Goal: Transaction & Acquisition: Subscribe to service/newsletter

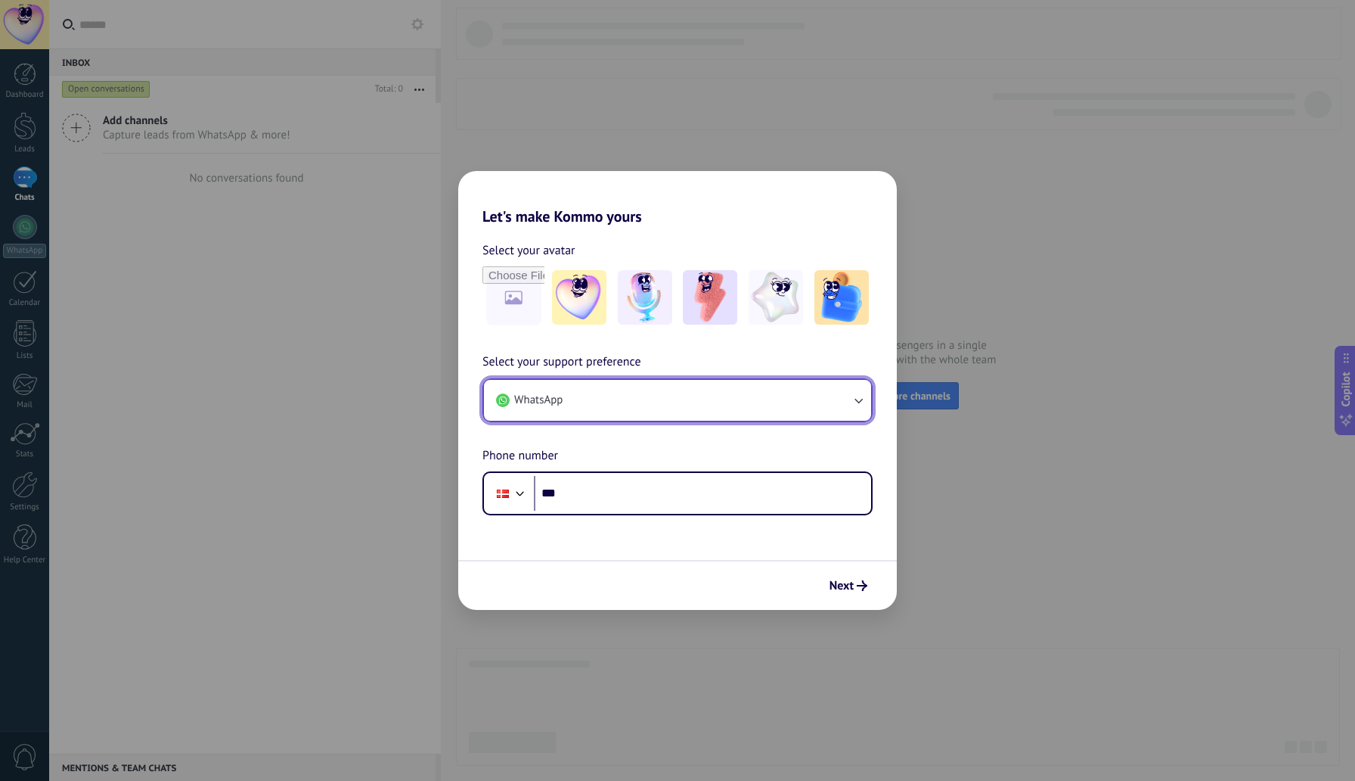
click at [858, 398] on icon "button" at bounding box center [858, 400] width 15 height 15
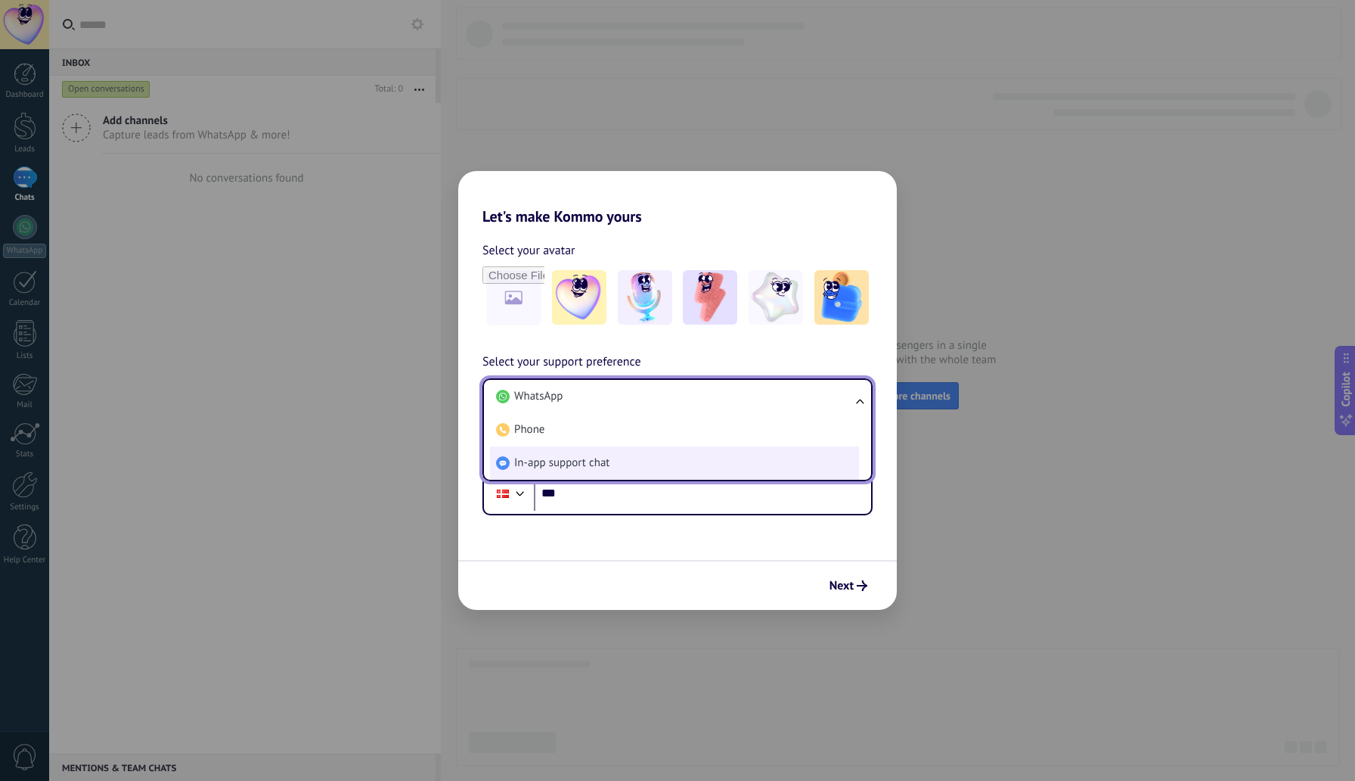
click at [728, 469] on li "In-app support chat" at bounding box center [674, 462] width 369 height 33
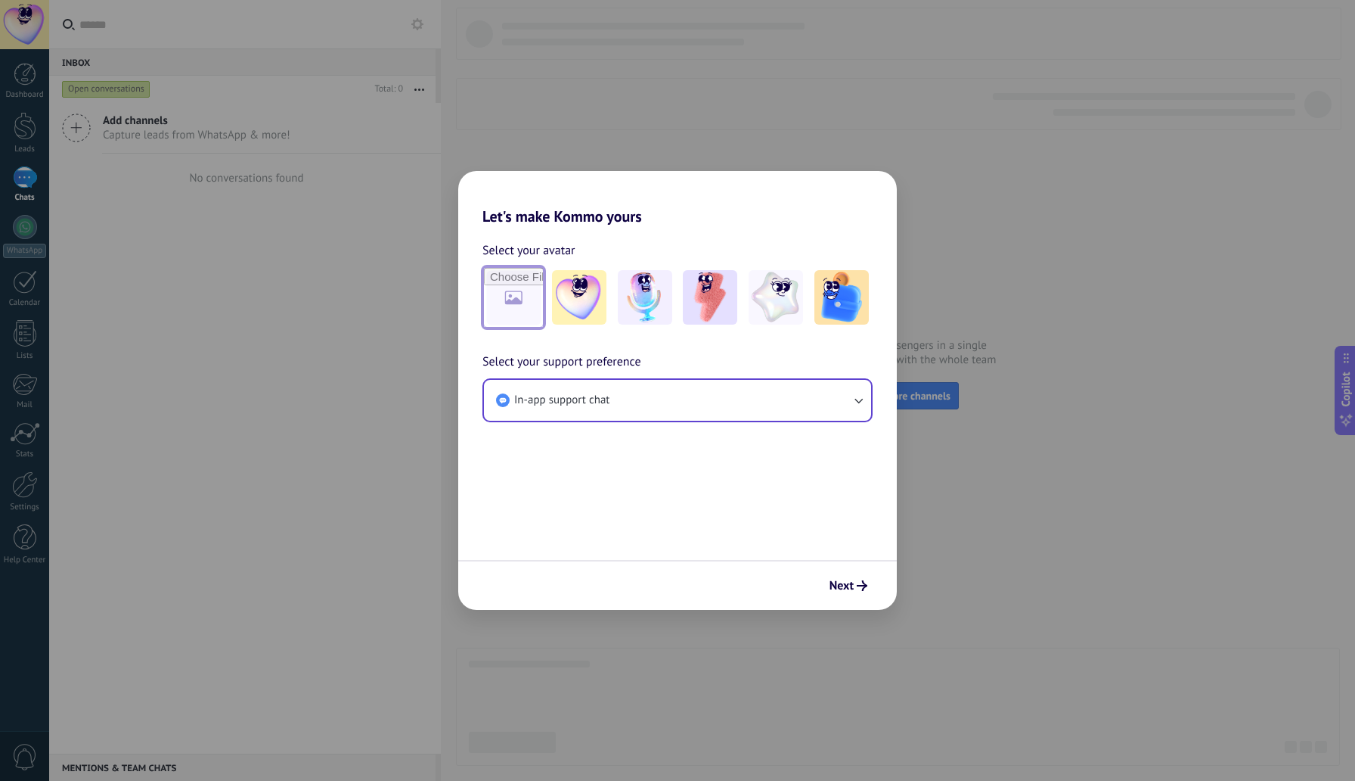
click at [526, 308] on input "file" at bounding box center [513, 297] width 59 height 59
type input "**********"
click at [855, 588] on span "Next" at bounding box center [849, 585] width 38 height 11
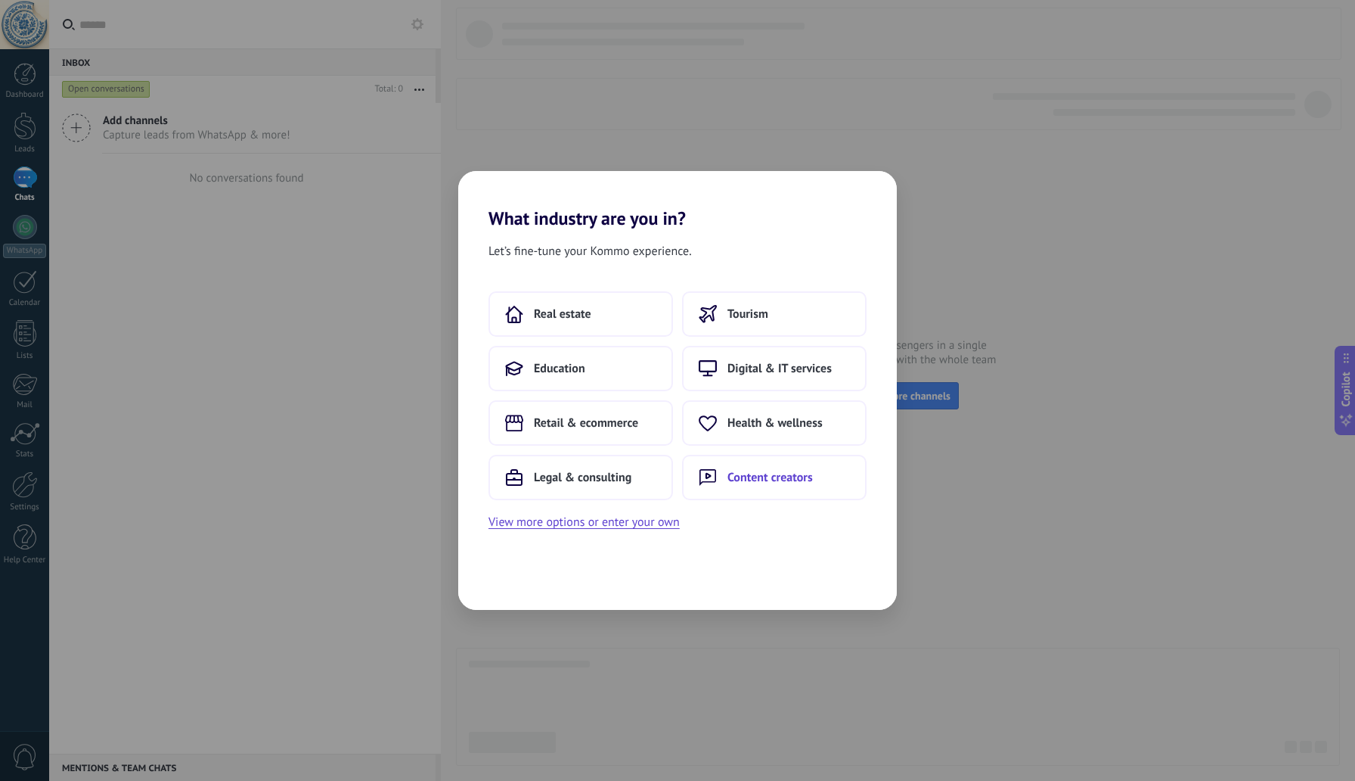
click at [830, 480] on button "Content creators" at bounding box center [774, 477] width 185 height 45
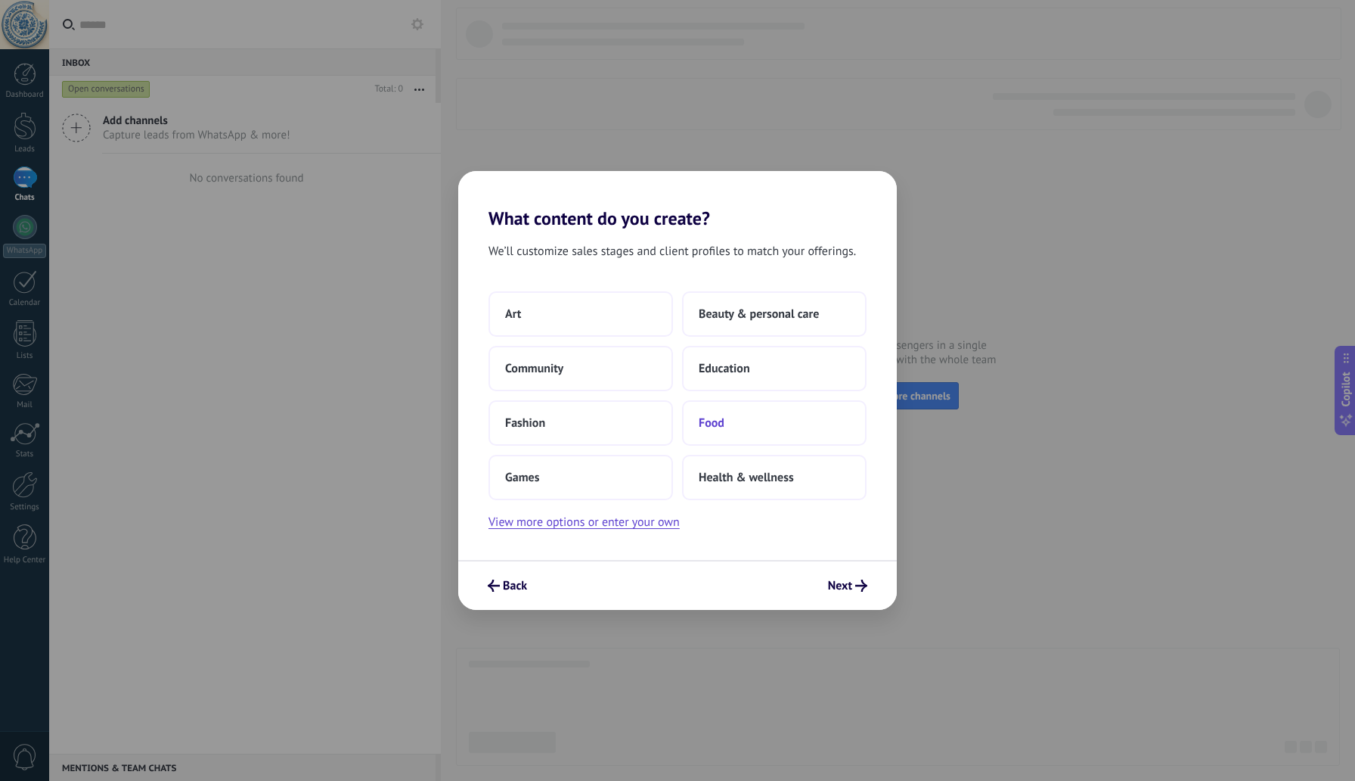
click at [784, 428] on button "Food" at bounding box center [774, 422] width 185 height 45
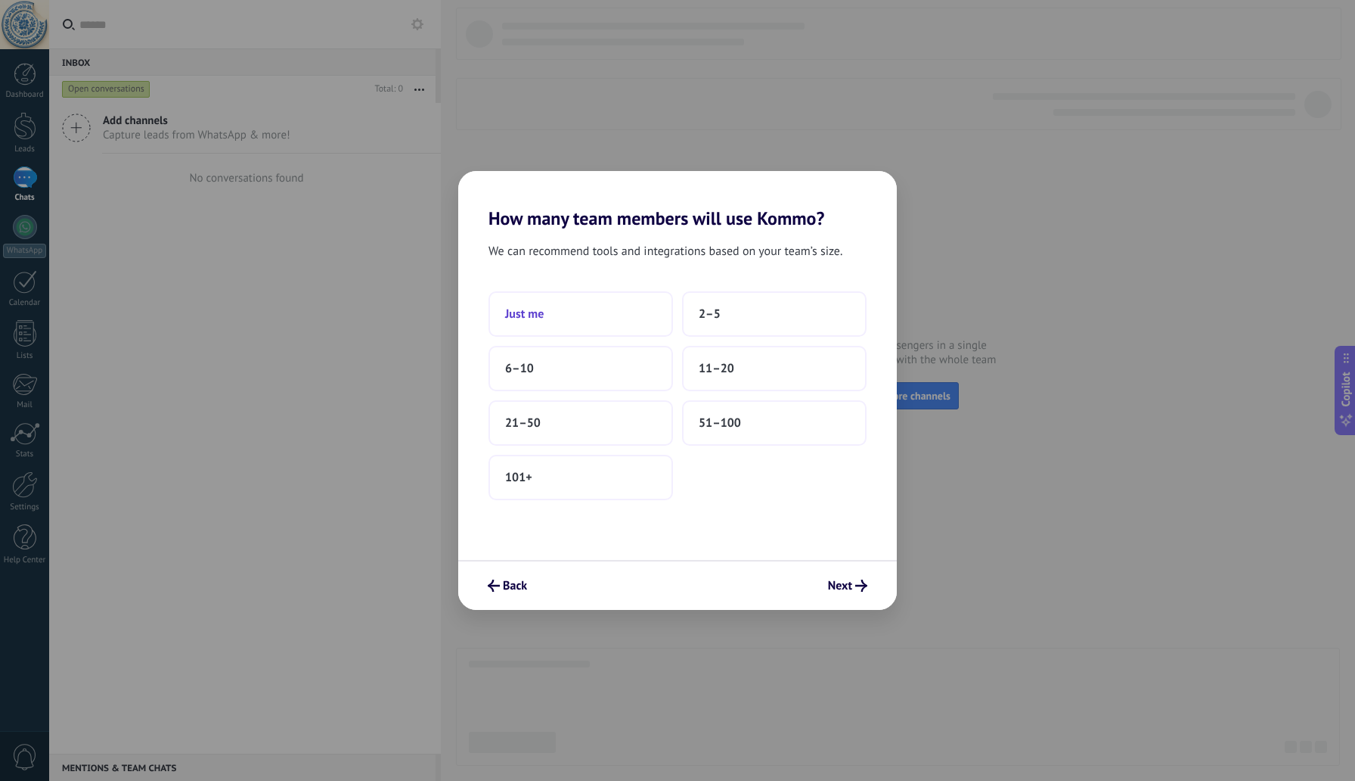
click at [570, 313] on button "Just me" at bounding box center [581, 313] width 185 height 45
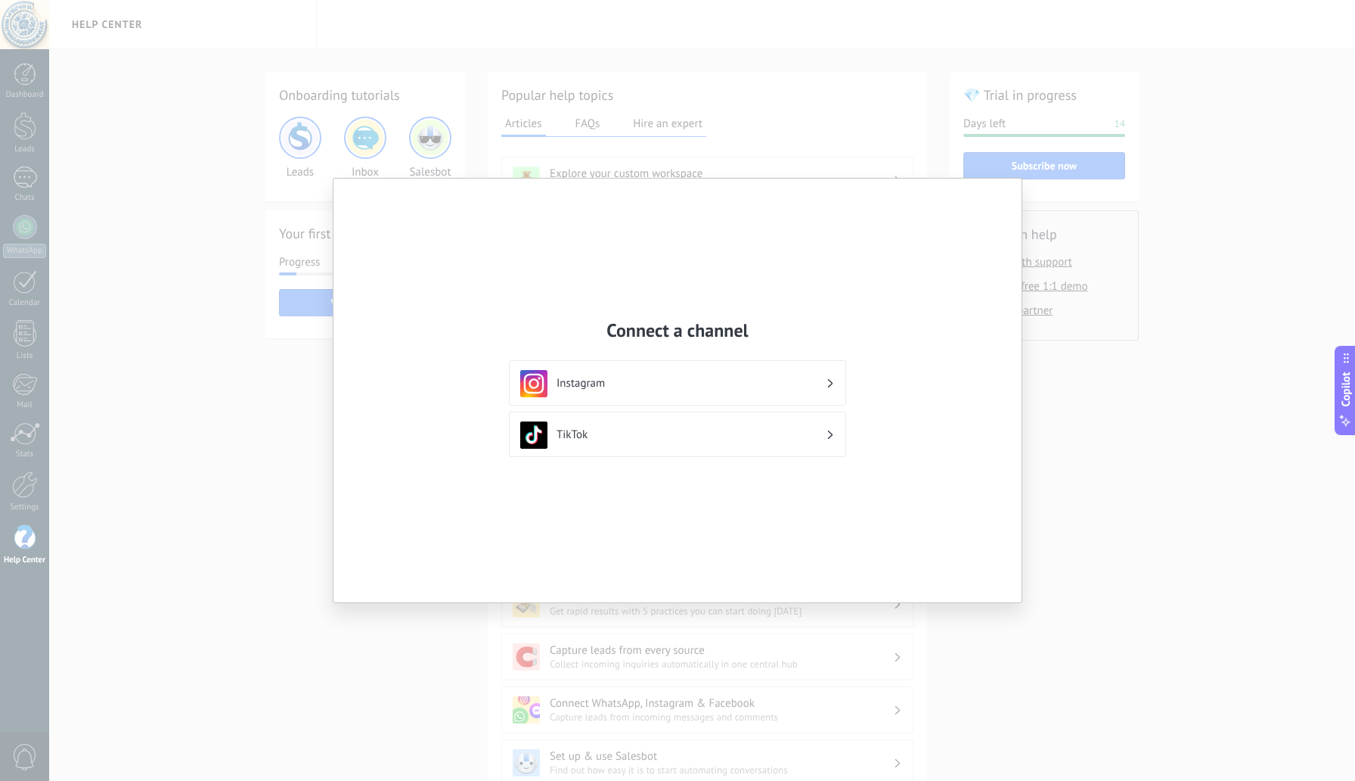
click at [656, 383] on h3 "Instagram" at bounding box center [691, 383] width 269 height 14
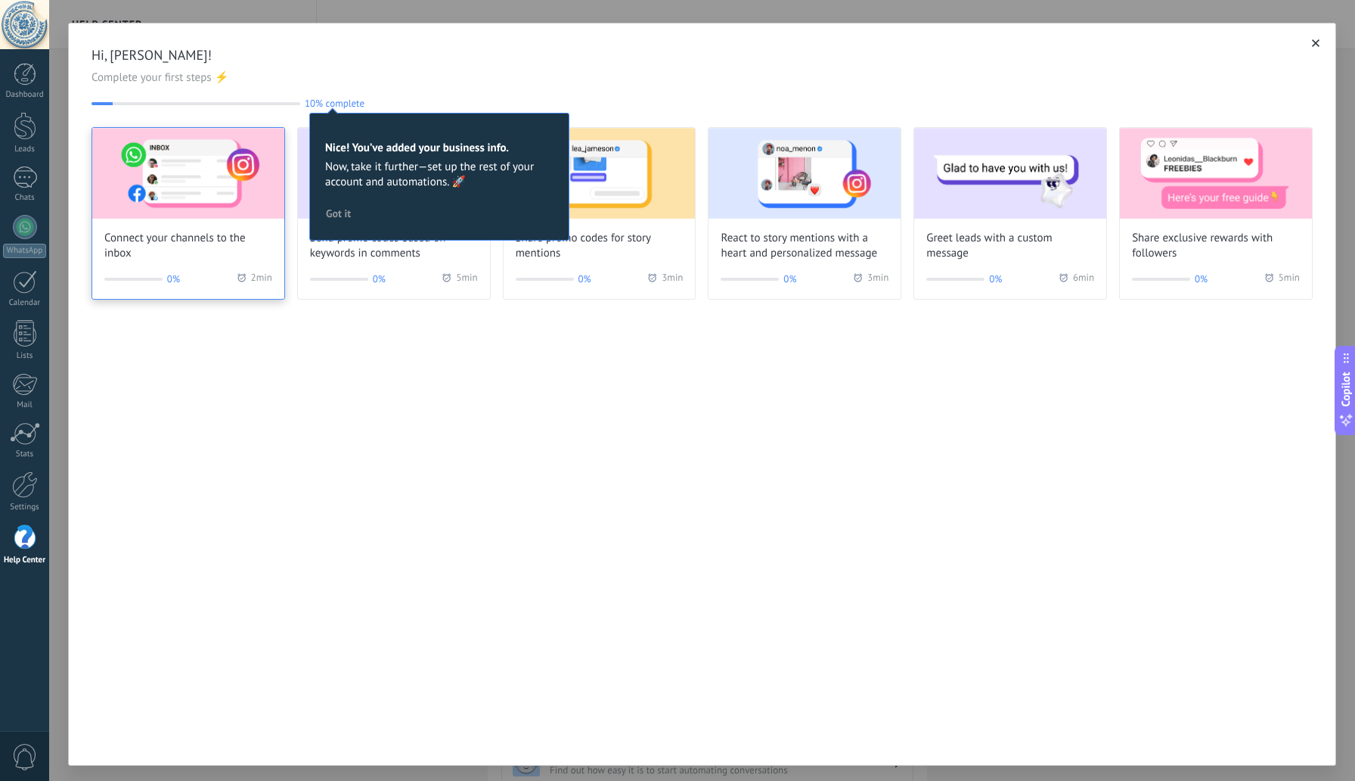
click at [191, 186] on img at bounding box center [188, 173] width 192 height 91
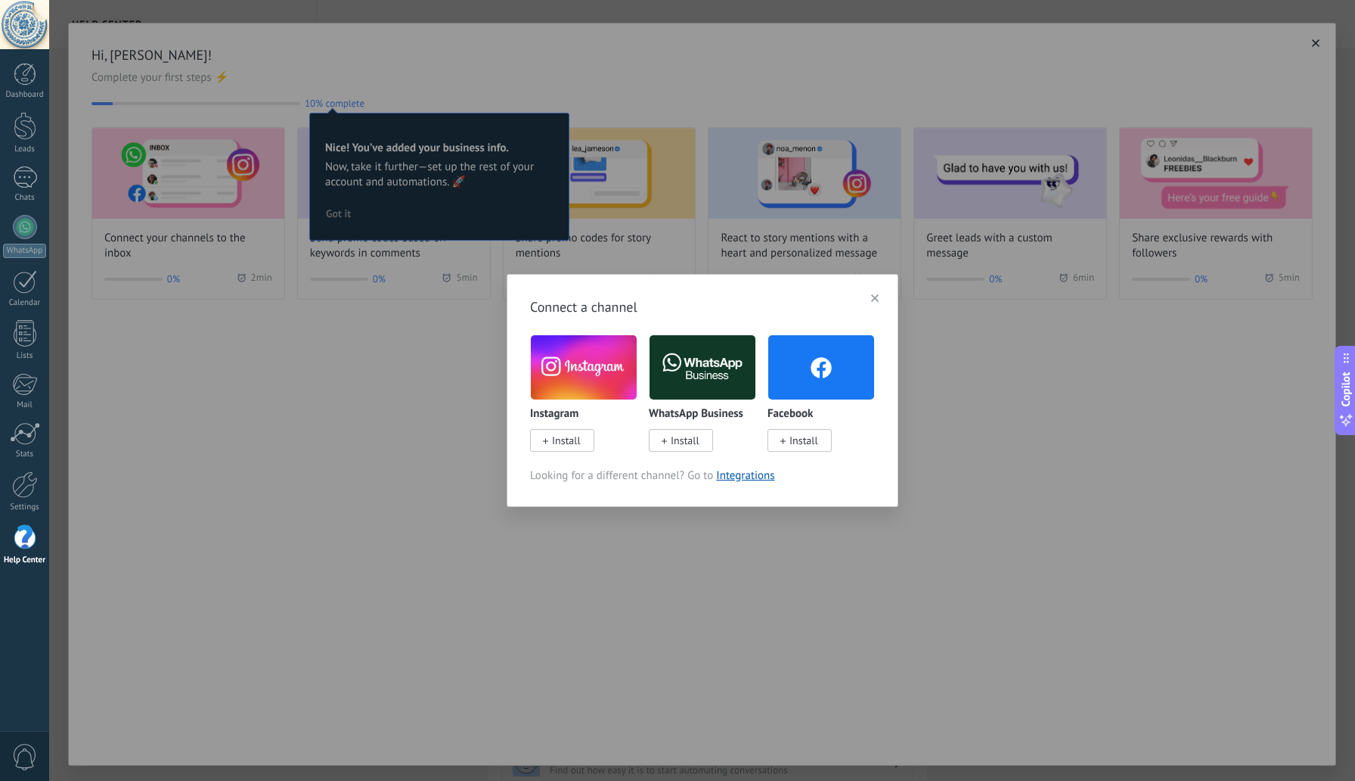
click at [566, 445] on span "Install" at bounding box center [566, 440] width 29 height 14
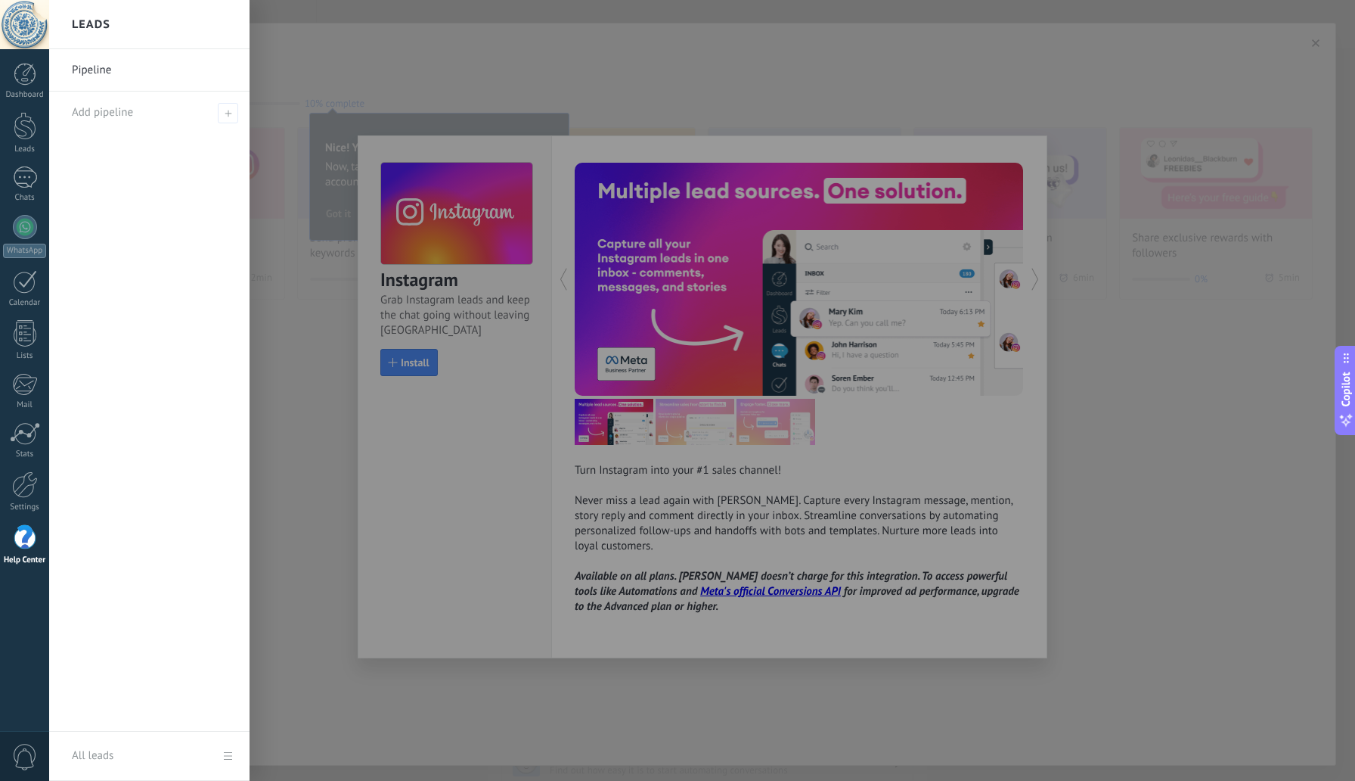
click at [411, 363] on div at bounding box center [726, 390] width 1355 height 781
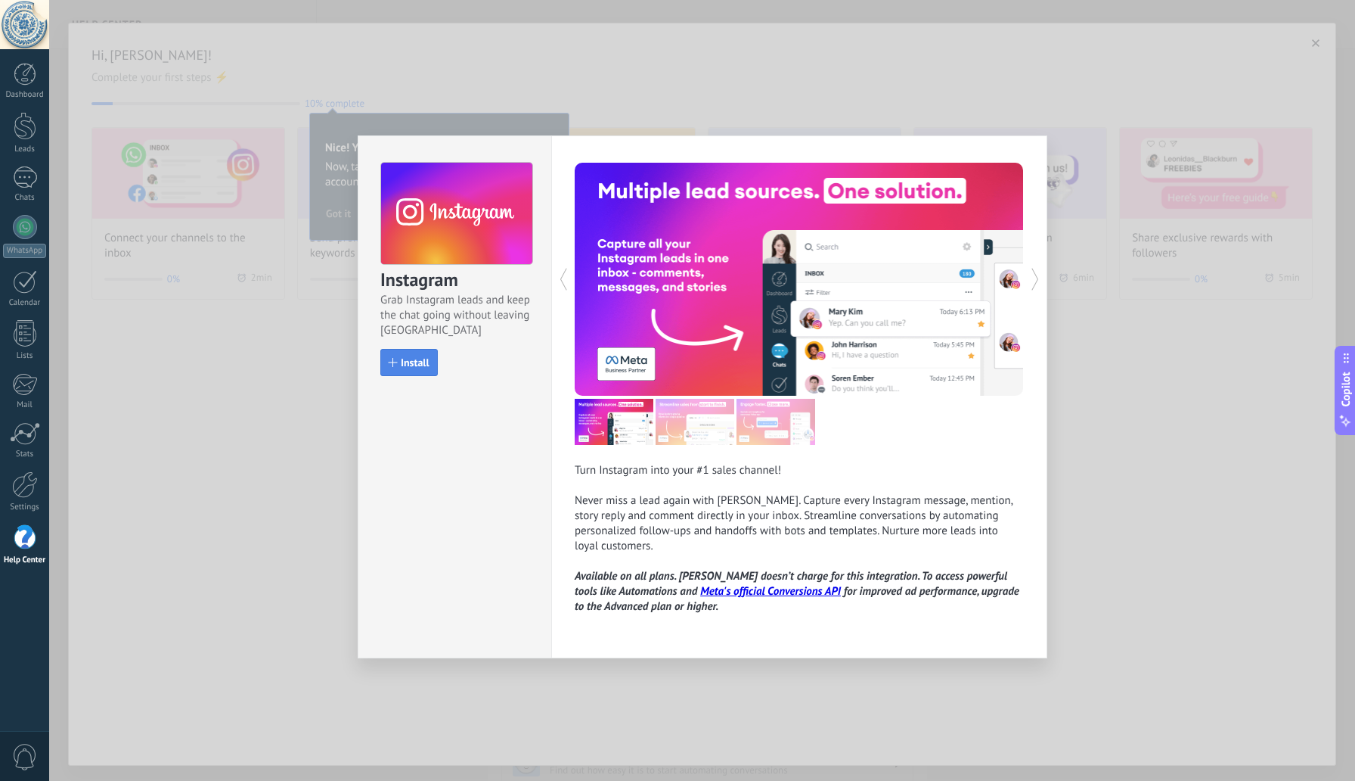
click at [417, 364] on span "Install" at bounding box center [415, 362] width 29 height 11
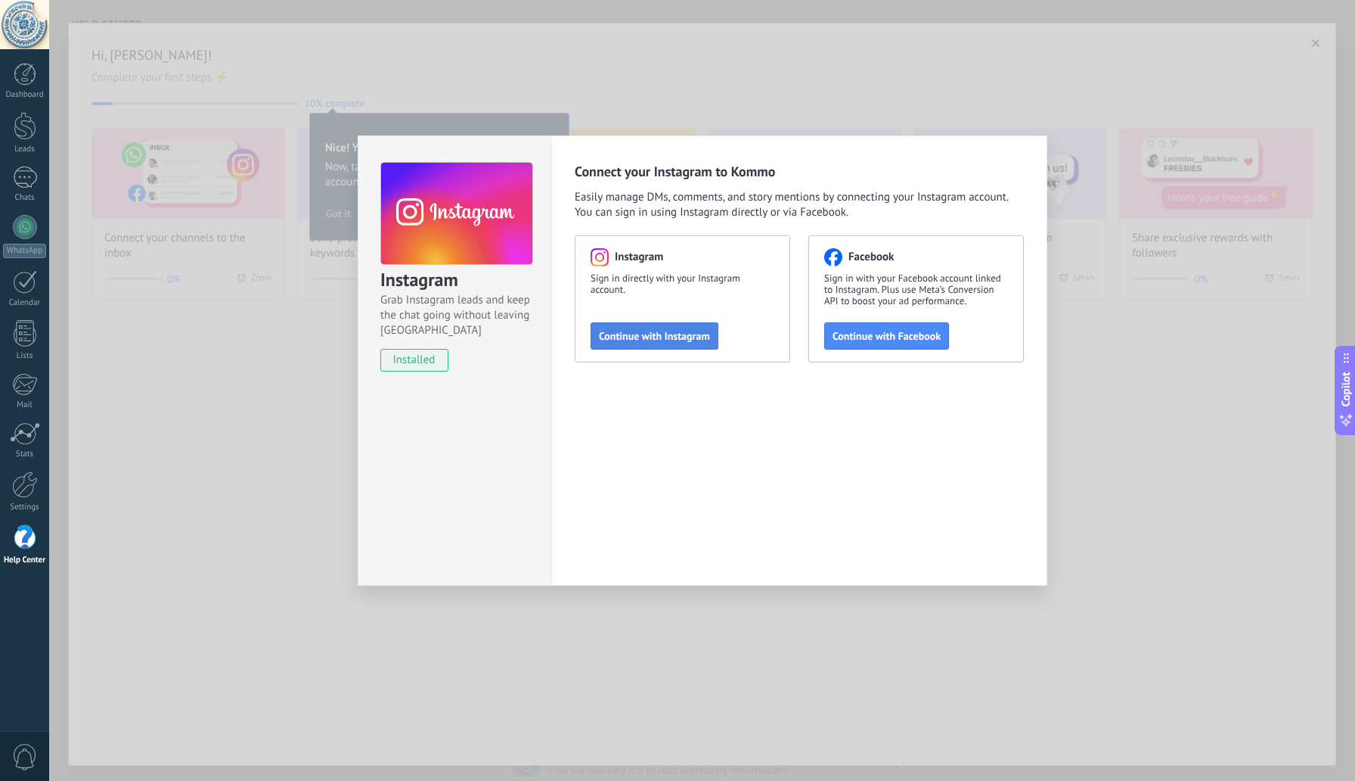
click at [659, 339] on span "Continue with Instagram" at bounding box center [654, 336] width 111 height 11
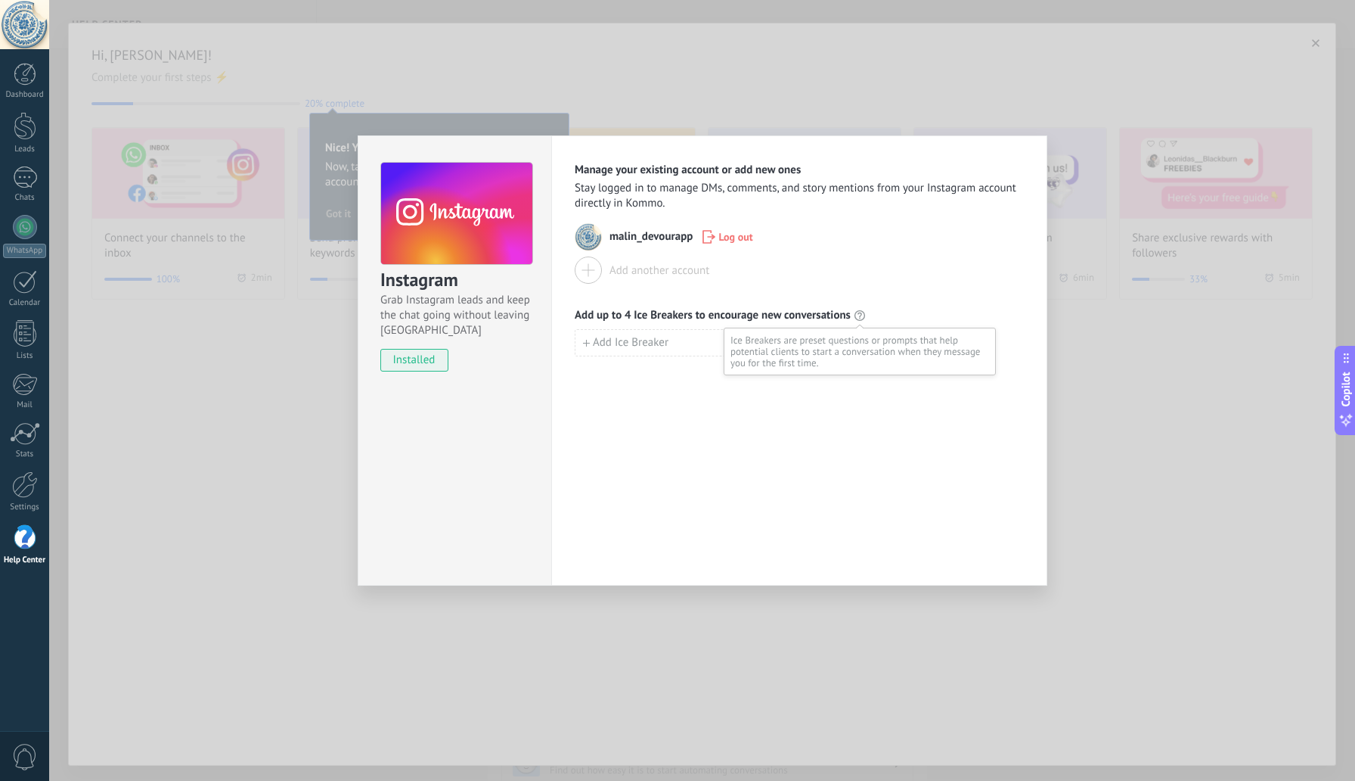
click at [860, 315] on use at bounding box center [860, 315] width 11 height 11
click at [833, 442] on div "Manage your existing account or add new ones Stay logged in to manage DMs, comm…" at bounding box center [799, 360] width 496 height 450
click at [1103, 419] on div "Instagram Grab Instagram leads and keep the chat going without leaving [PERSON_…" at bounding box center [702, 390] width 1306 height 781
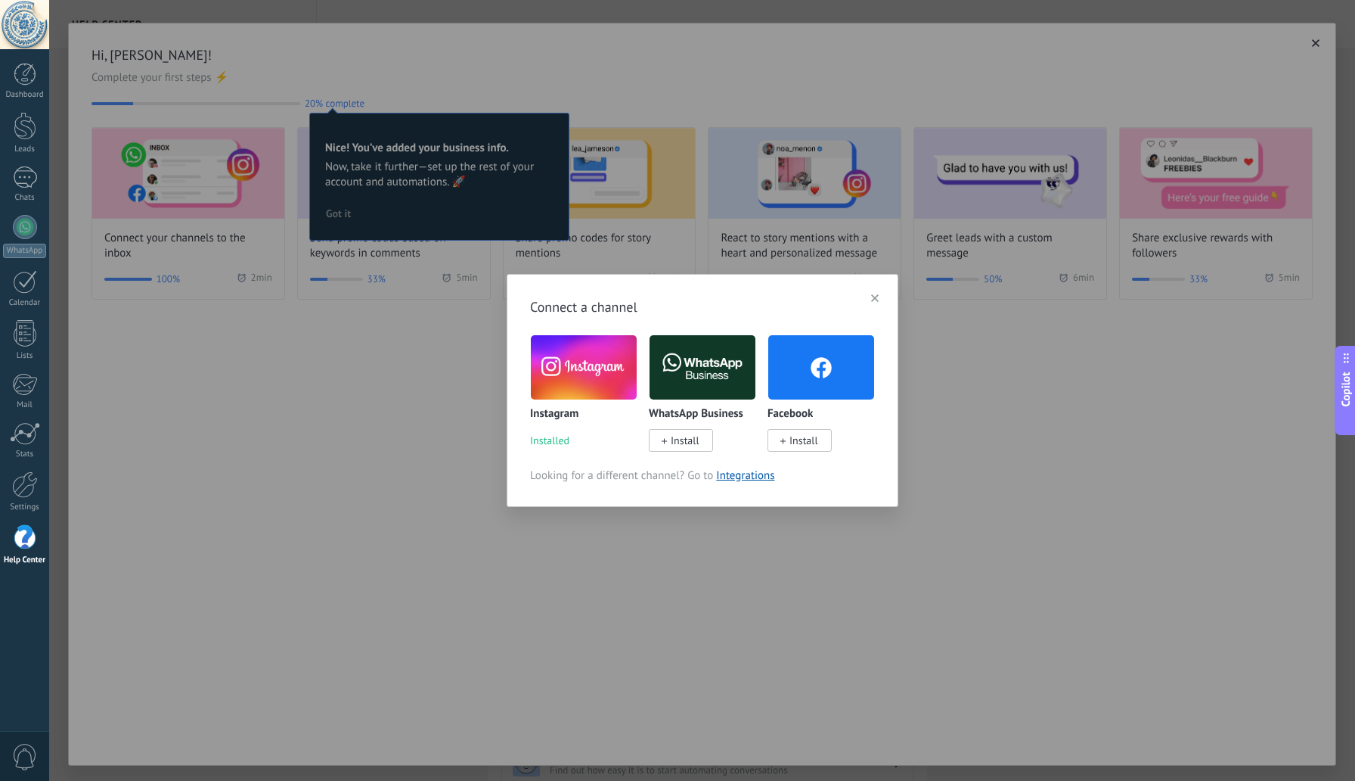
click at [874, 295] on icon "button" at bounding box center [875, 298] width 8 height 8
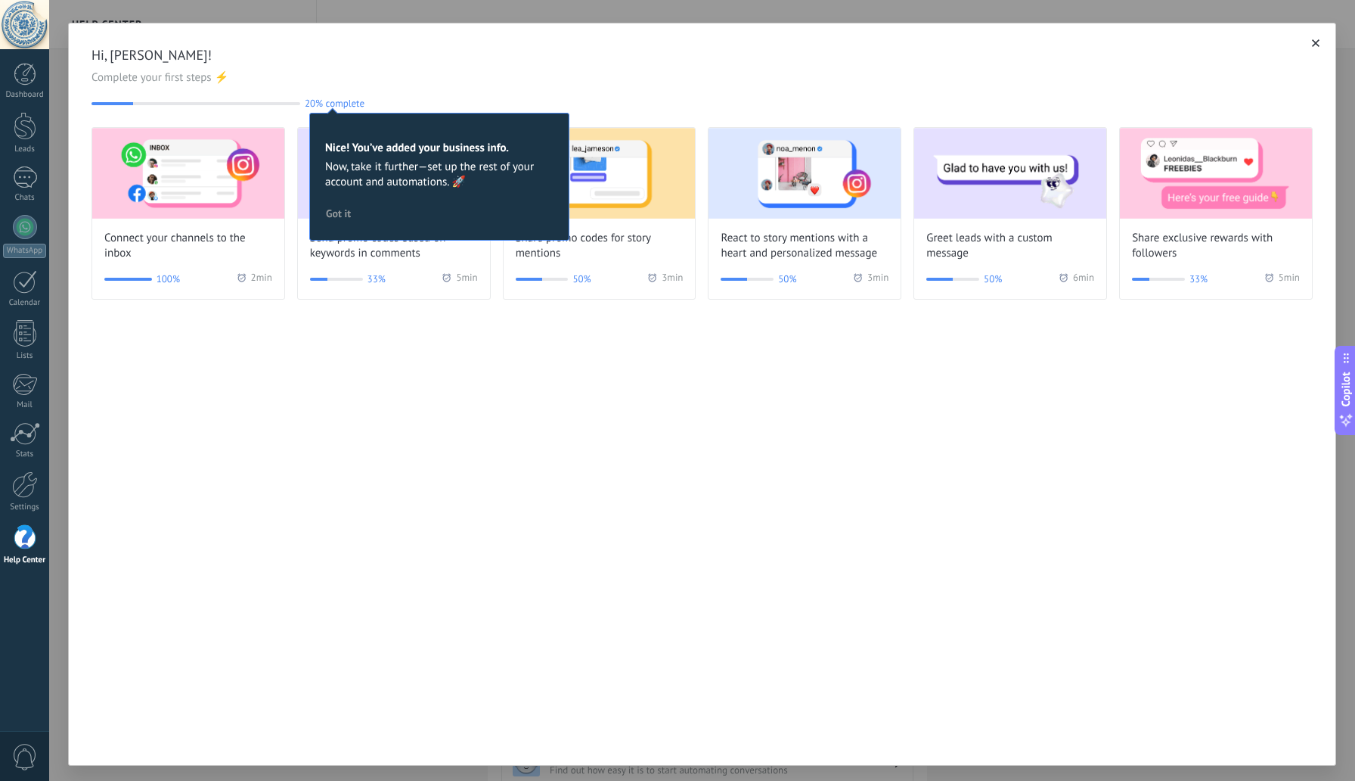
click at [453, 383] on div "Hi, [PERSON_NAME]! Complete your first steps ⚡ 20% complete 20 Nice! You’ve add…" at bounding box center [702, 394] width 1268 height 743
click at [436, 98] on div "20% complete 20 Nice! You’ve added your business info. Now, take it further—set…" at bounding box center [702, 103] width 1221 height 11
click at [382, 347] on div "Hi, [PERSON_NAME]! Complete your first steps ⚡ 20% complete 20 Nice! You’ve add…" at bounding box center [702, 394] width 1268 height 743
click at [337, 215] on span "Got it" at bounding box center [338, 213] width 25 height 11
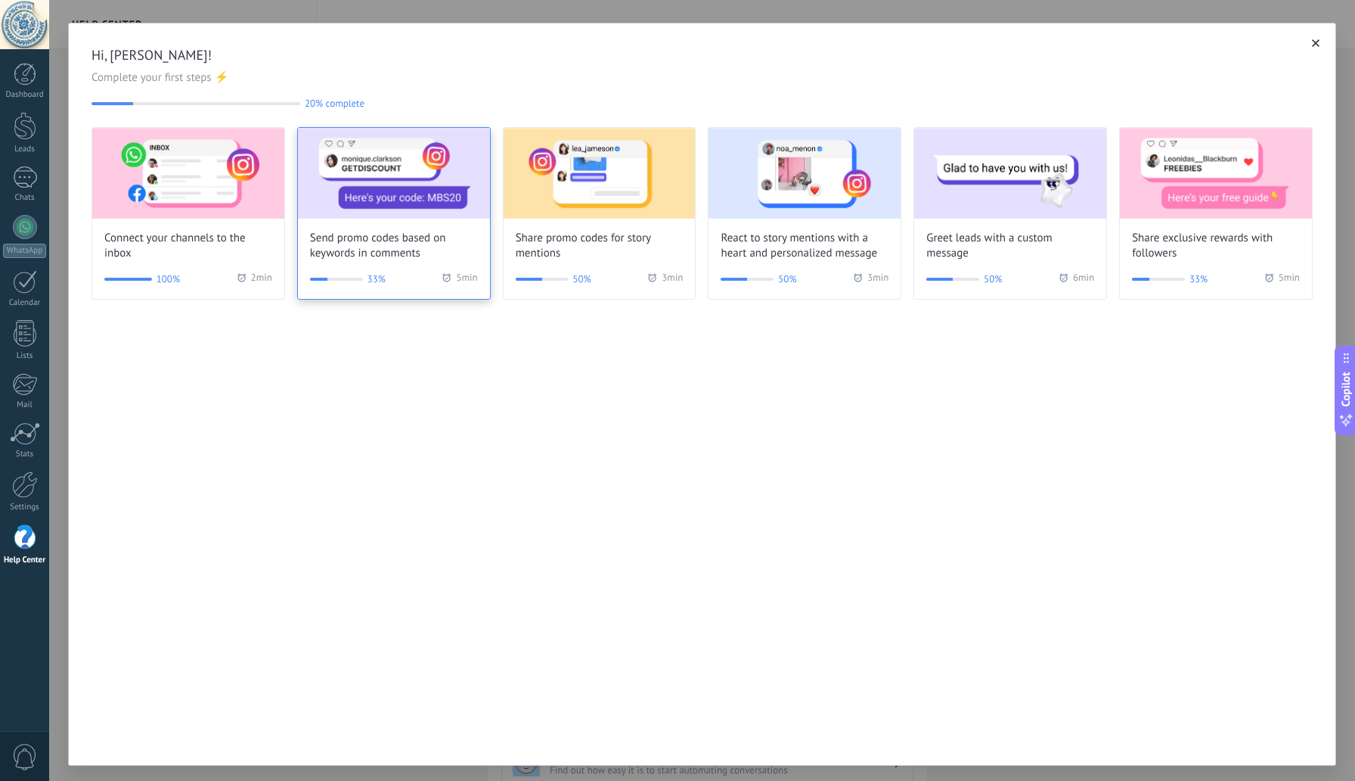
click at [393, 253] on span "Send promo codes based on keywords in comments" at bounding box center [394, 246] width 168 height 30
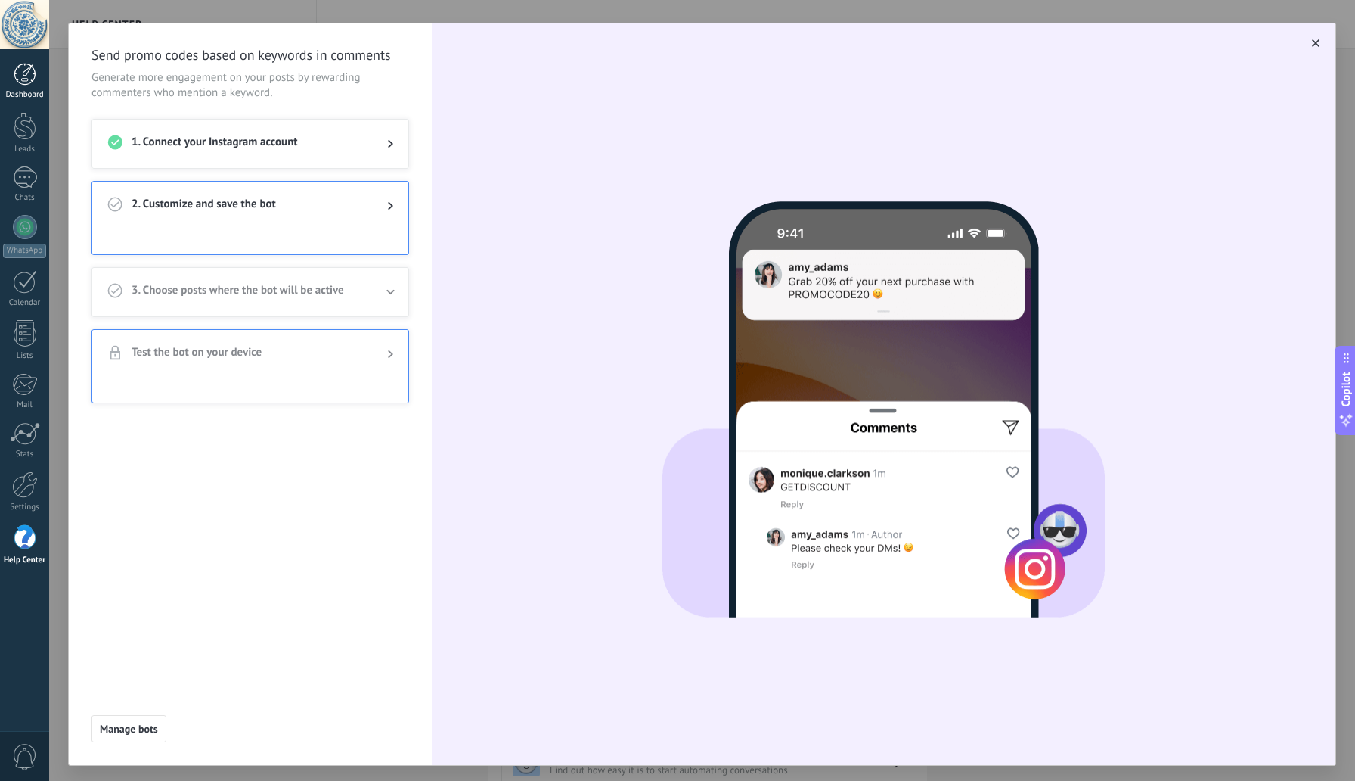
click at [15, 82] on div at bounding box center [25, 74] width 23 height 23
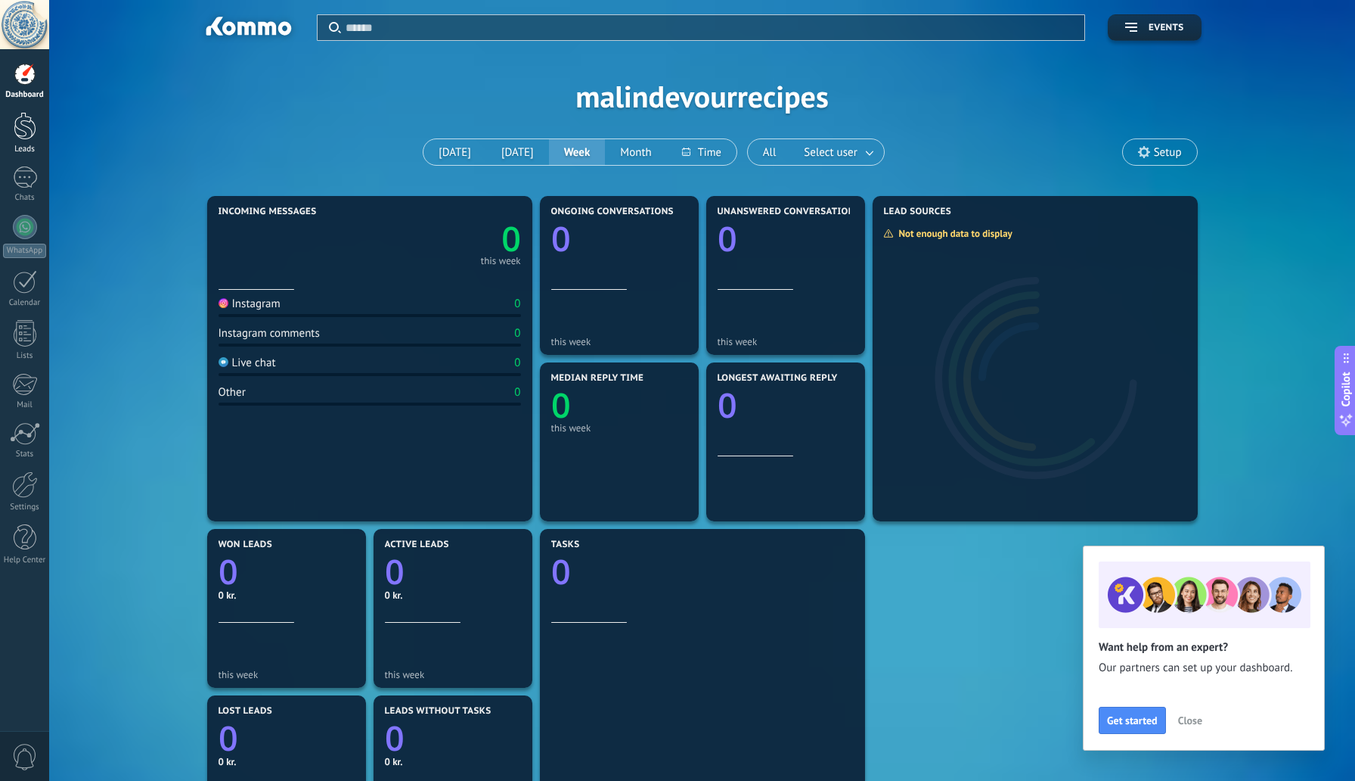
click at [25, 131] on div at bounding box center [25, 126] width 23 height 28
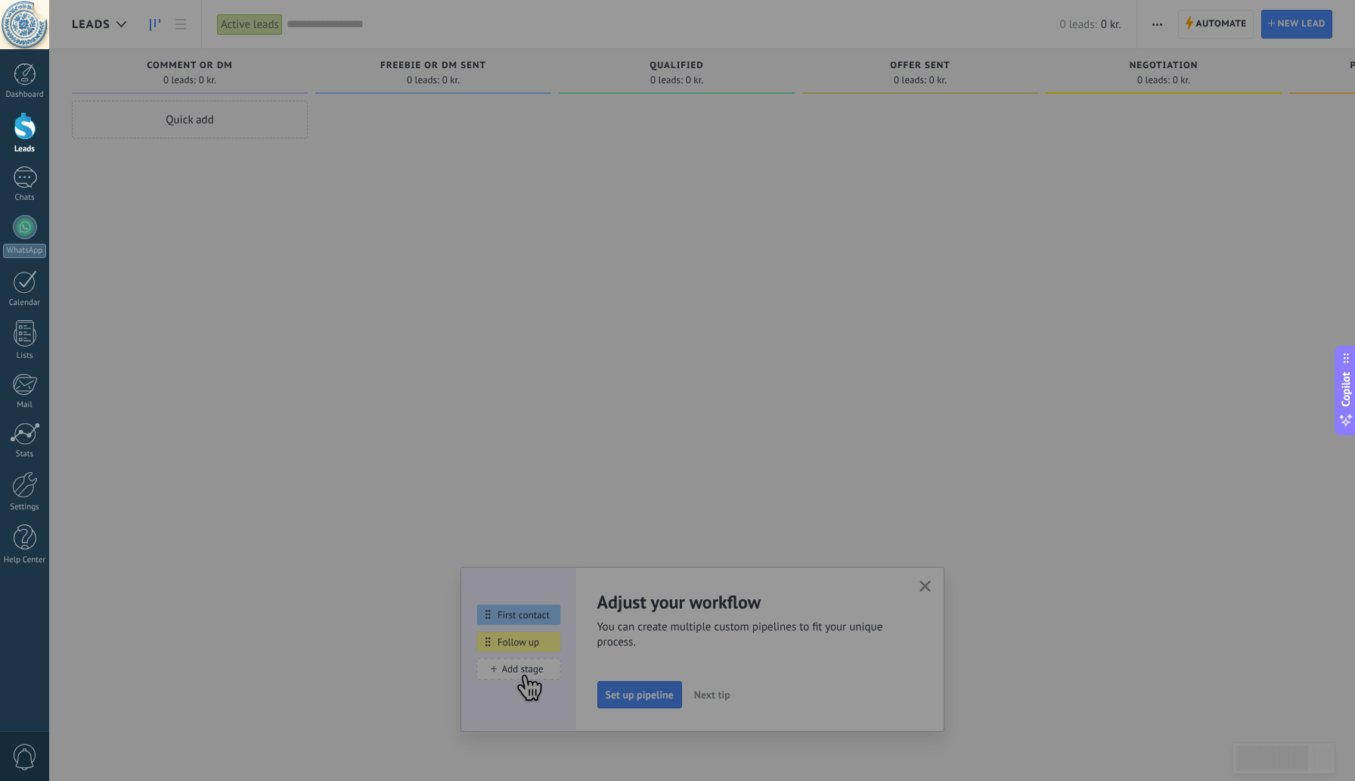
click at [657, 699] on div at bounding box center [726, 390] width 1355 height 781
click at [647, 697] on div at bounding box center [726, 390] width 1355 height 781
click at [756, 694] on div at bounding box center [726, 390] width 1355 height 781
click at [889, 263] on div at bounding box center [726, 390] width 1355 height 781
click at [1348, 390] on span "Copilot" at bounding box center [1346, 389] width 15 height 35
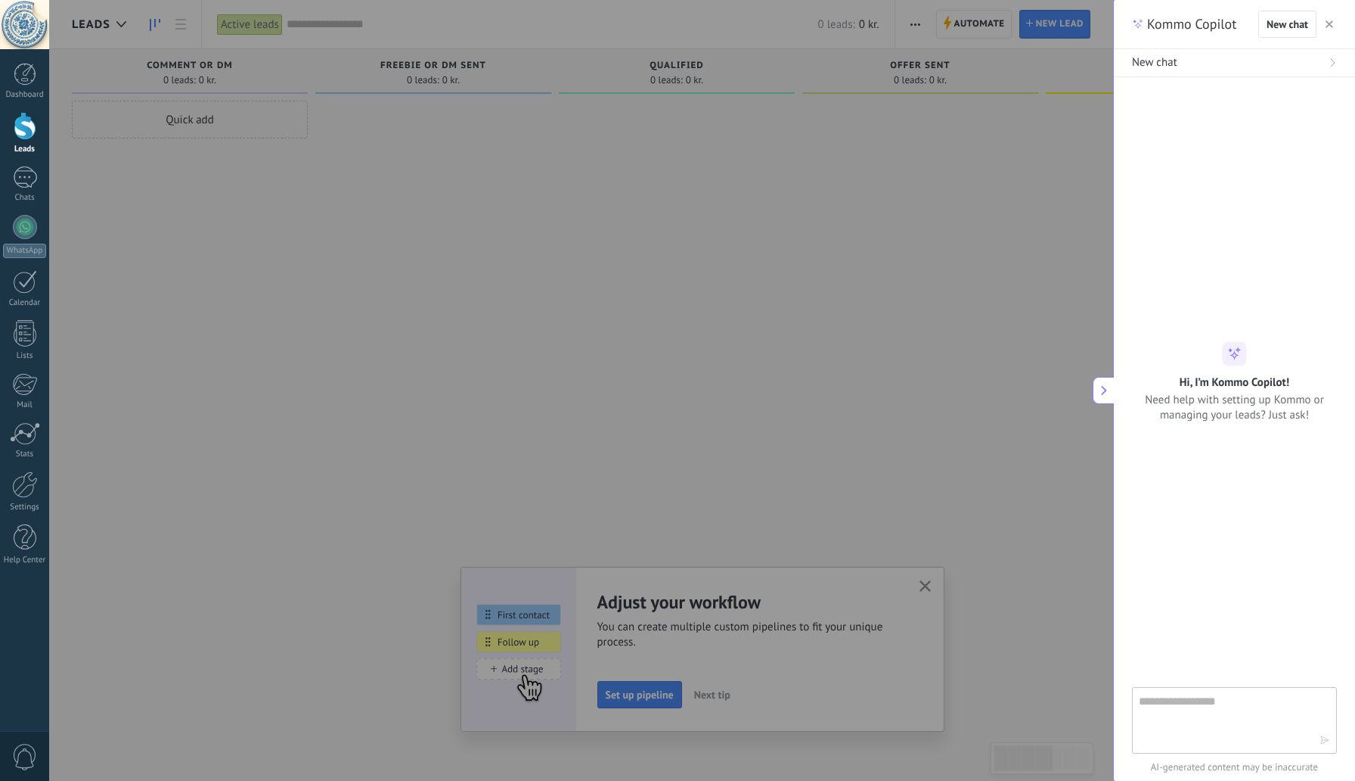
click at [1102, 389] on icon at bounding box center [1104, 390] width 11 height 11
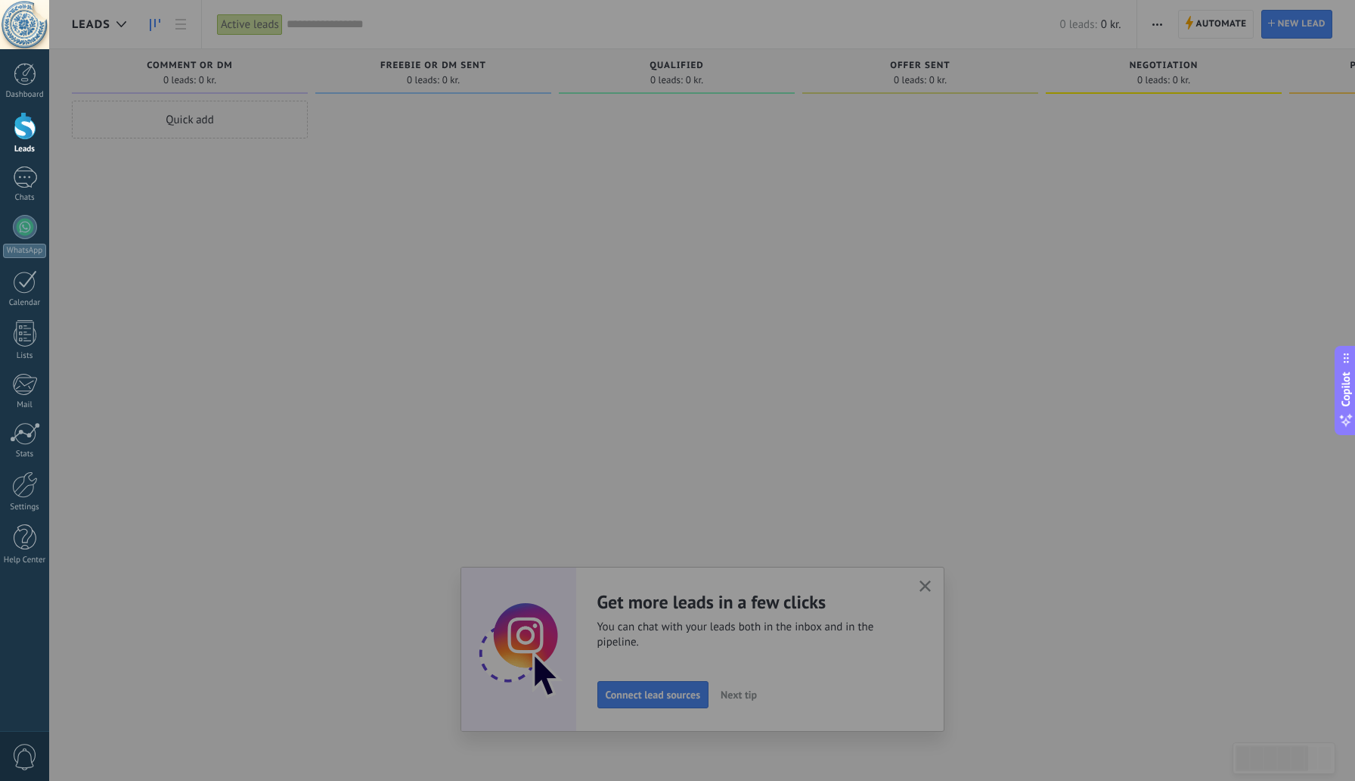
click at [750, 694] on div at bounding box center [726, 390] width 1355 height 781
click at [926, 584] on div at bounding box center [726, 390] width 1355 height 781
click at [1097, 304] on div at bounding box center [726, 390] width 1355 height 781
click at [650, 303] on div at bounding box center [726, 390] width 1355 height 781
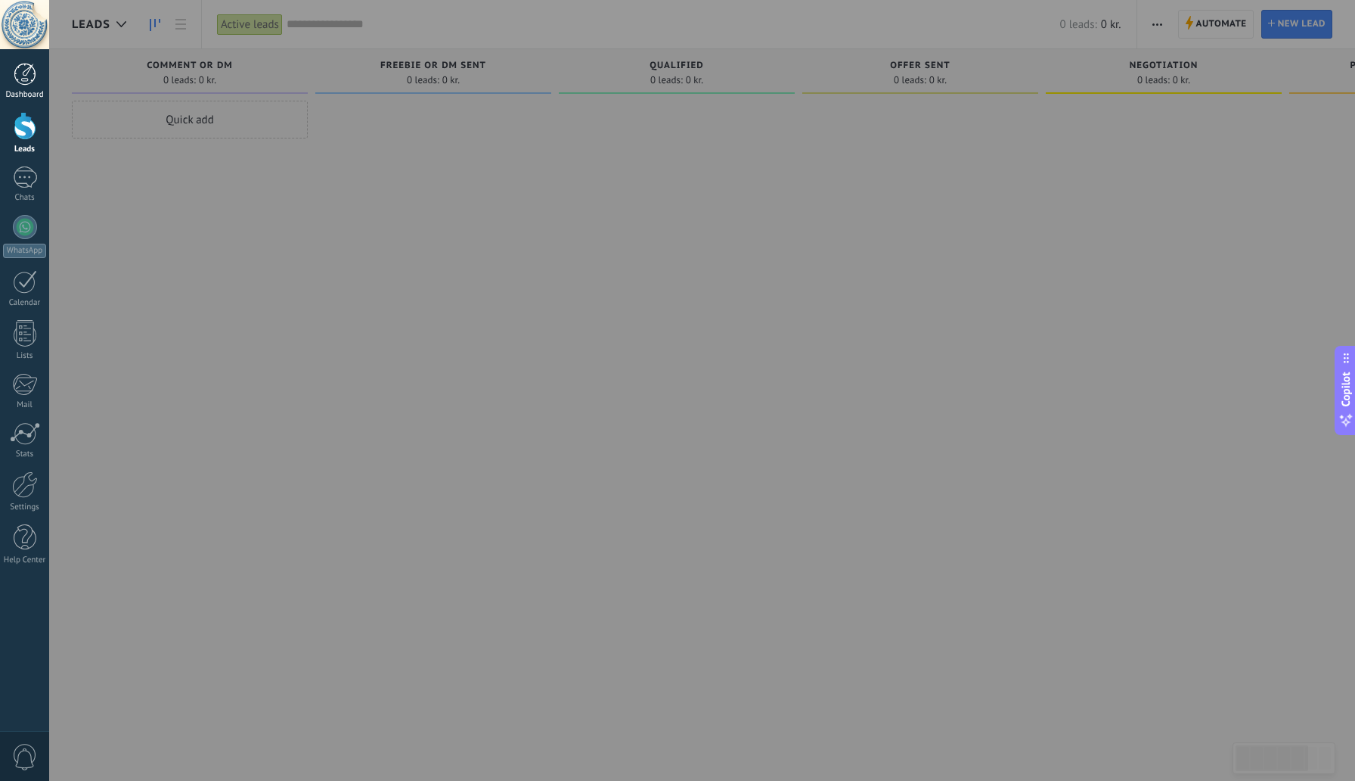
click at [23, 74] on div at bounding box center [25, 74] width 23 height 23
